Goal: Find specific page/section: Find specific page/section

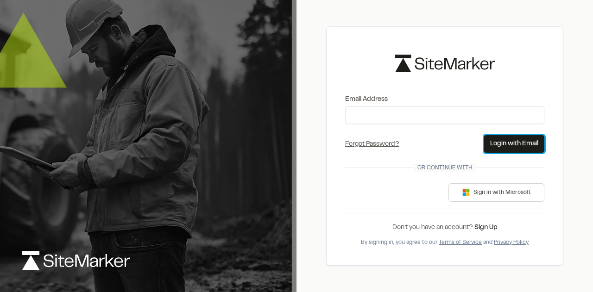
click at [527, 141] on button "Login with Email" at bounding box center [514, 144] width 60 height 18
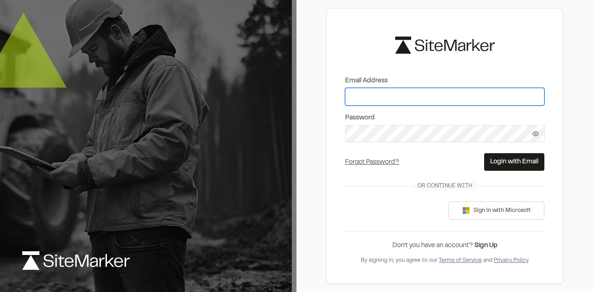
type input "**********"
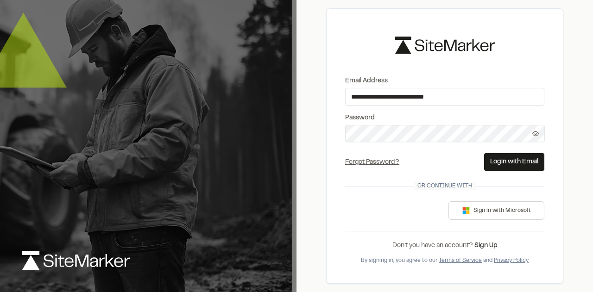
click at [496, 160] on button "Login with Email" at bounding box center [514, 162] width 60 height 18
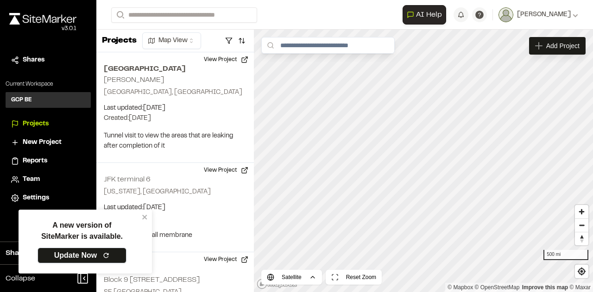
click at [82, 255] on link "Update Now" at bounding box center [82, 256] width 89 height 16
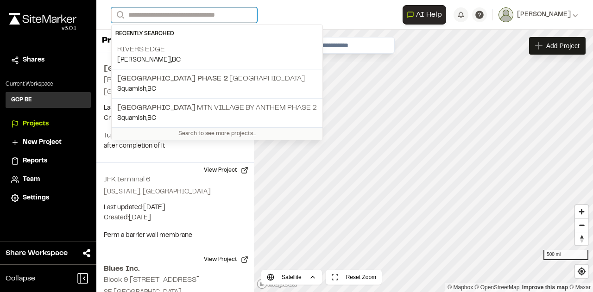
click at [159, 14] on input "Search" at bounding box center [184, 14] width 146 height 15
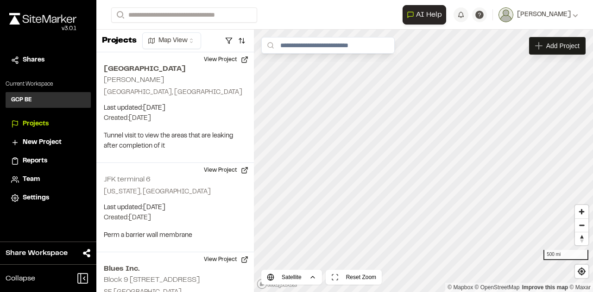
click at [153, 45] on p "Rivers Edge" at bounding box center [217, 49] width 200 height 11
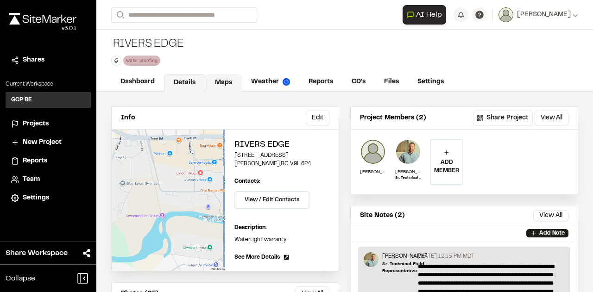
click at [213, 80] on link "Maps" at bounding box center [223, 83] width 37 height 18
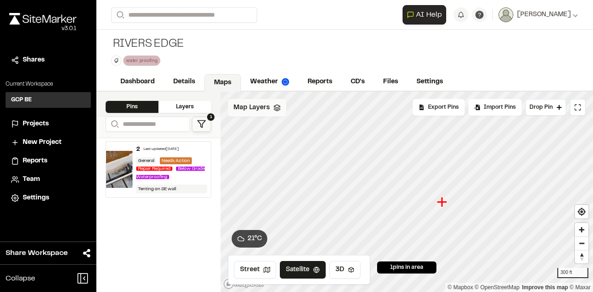
click at [241, 101] on div "Map Layers" at bounding box center [257, 108] width 58 height 18
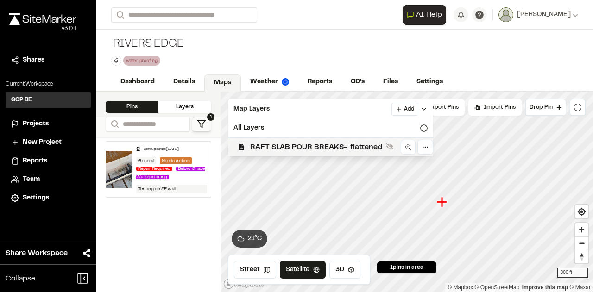
click at [266, 144] on span "RAFT SLAB POUR BREAKS-_flattened" at bounding box center [316, 147] width 132 height 11
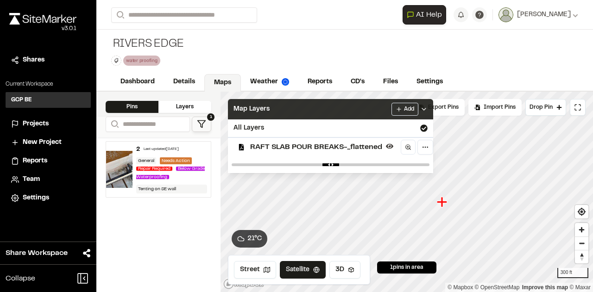
click at [428, 111] on div "Map Layers Add" at bounding box center [330, 109] width 205 height 20
